Goal: Find specific page/section: Find specific page/section

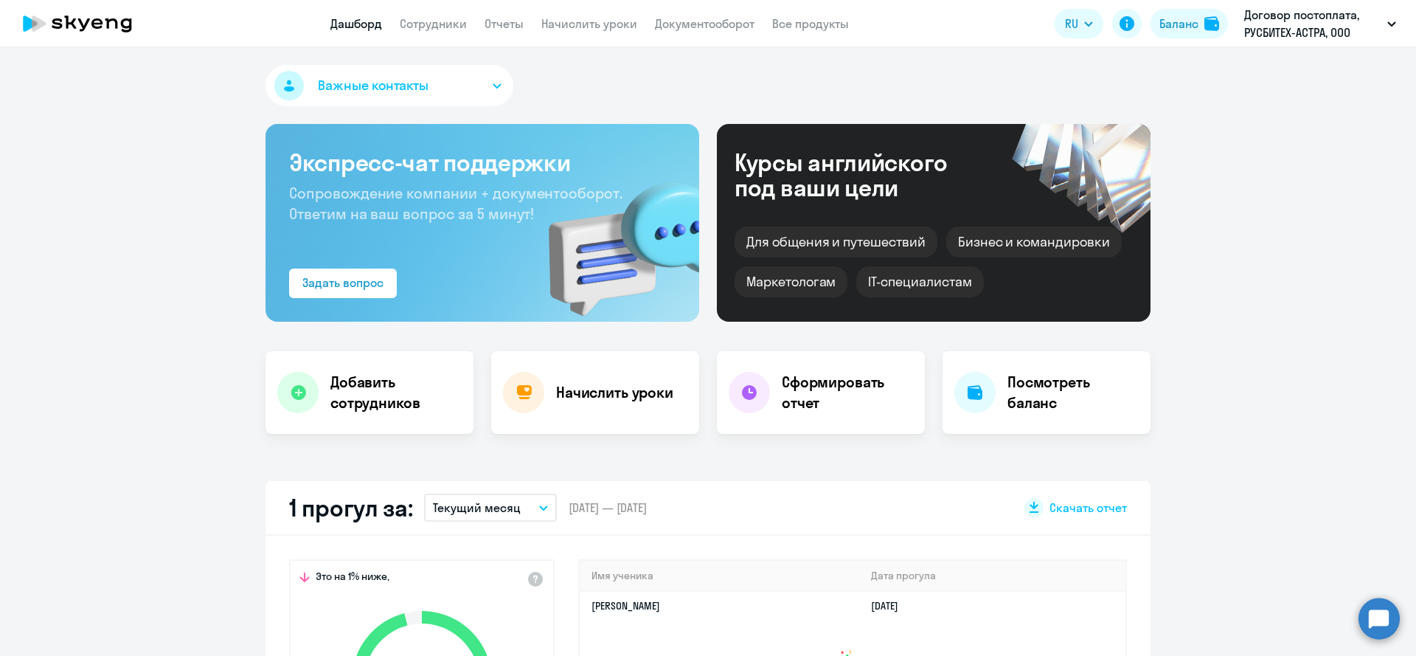
select select "30"
click at [463, 27] on link "Сотрудники" at bounding box center [433, 23] width 67 height 15
select select "30"
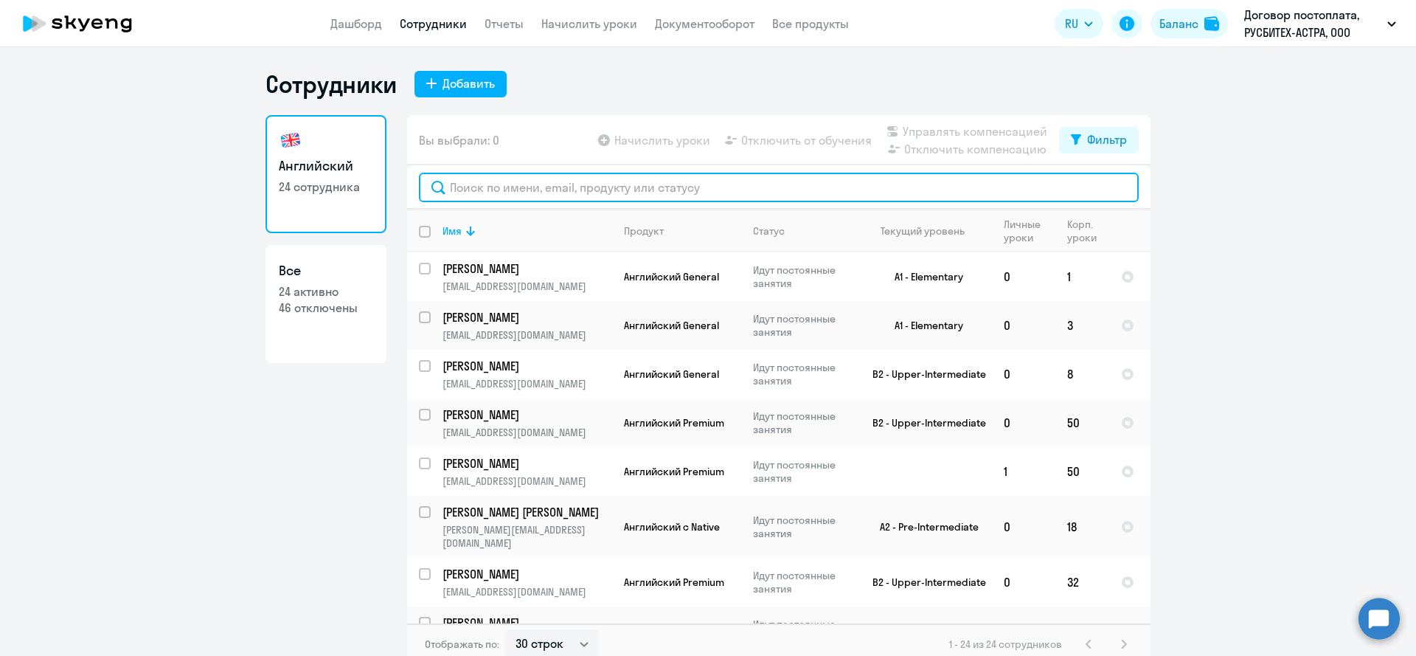
click at [553, 187] on input "text" at bounding box center [779, 187] width 720 height 29
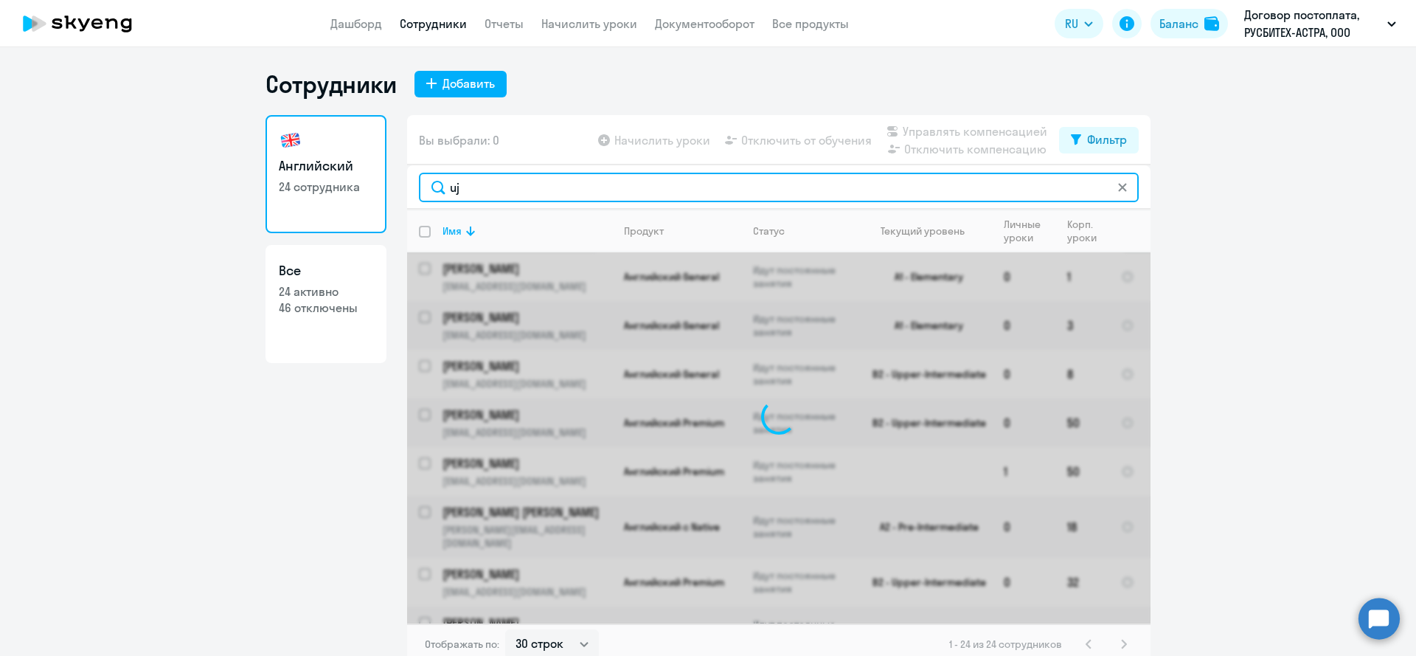
type input "u"
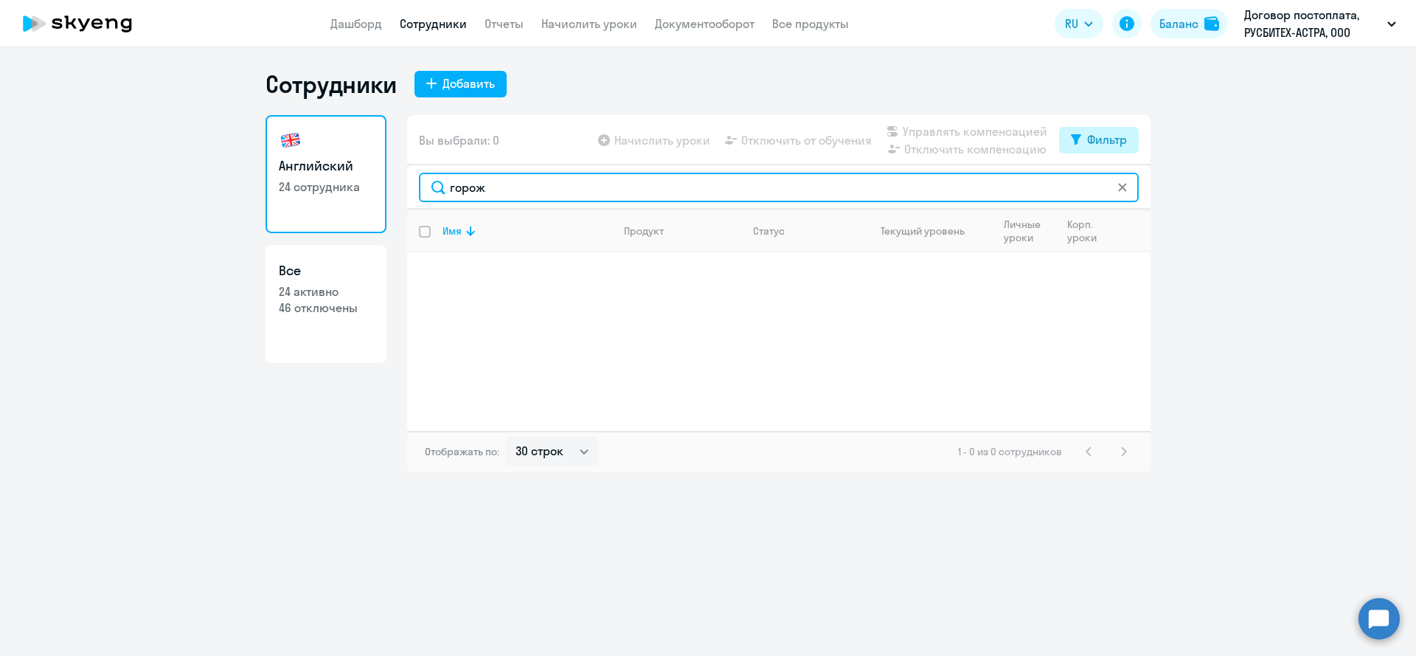
type input "горож"
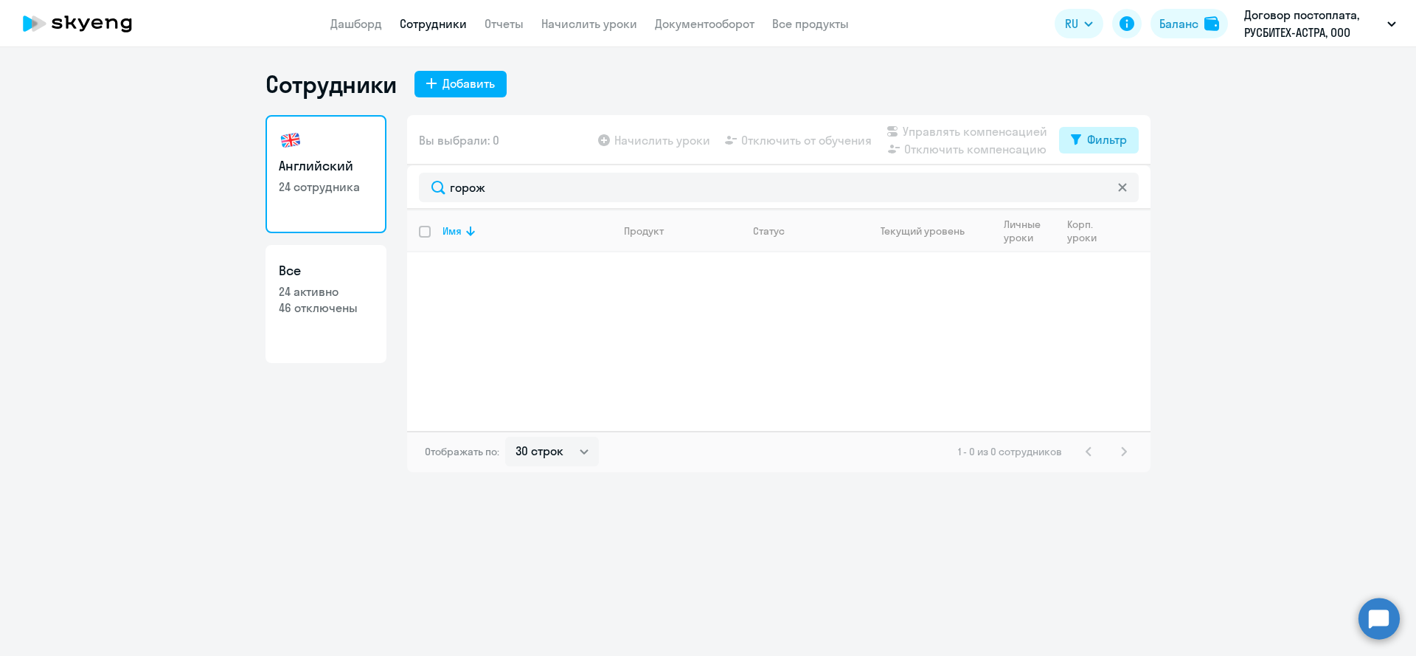
click at [1122, 141] on div "Фильтр" at bounding box center [1107, 140] width 40 height 18
click at [1108, 191] on span at bounding box center [1114, 188] width 25 height 15
click at [1102, 188] on input "checkbox" at bounding box center [1101, 187] width 1 height 1
click at [1109, 191] on span at bounding box center [1114, 188] width 25 height 15
click at [1102, 188] on input "checkbox" at bounding box center [1101, 187] width 1 height 1
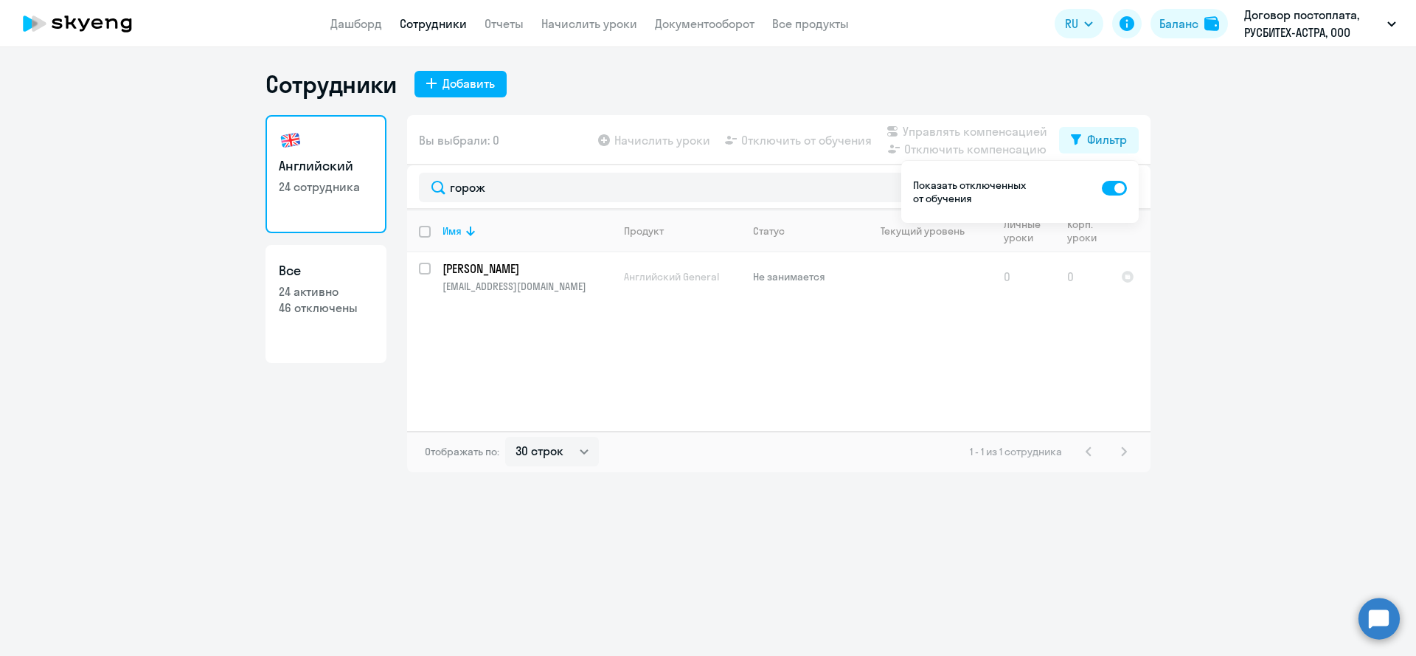
checkbox input "false"
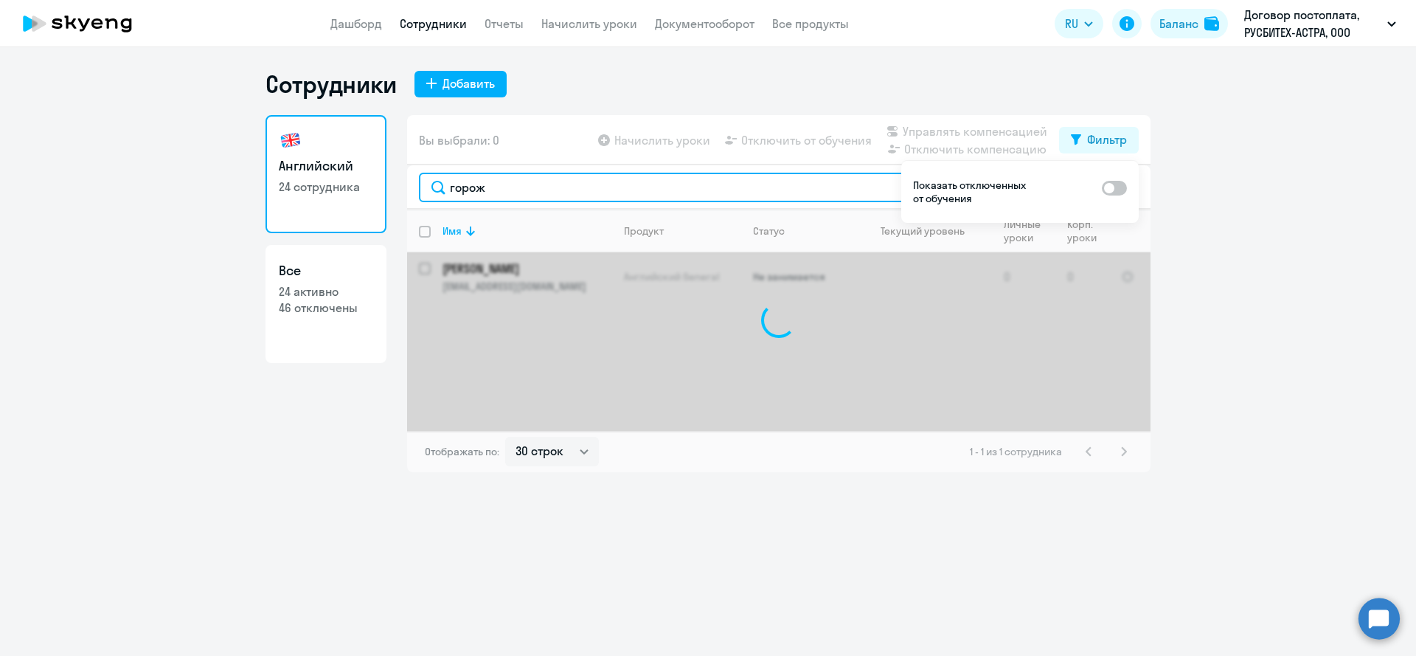
drag, startPoint x: 495, startPoint y: 189, endPoint x: 251, endPoint y: 192, distance: 244.1
click at [419, 190] on input "горож" at bounding box center [779, 187] width 720 height 29
